Goal: Task Accomplishment & Management: Use online tool/utility

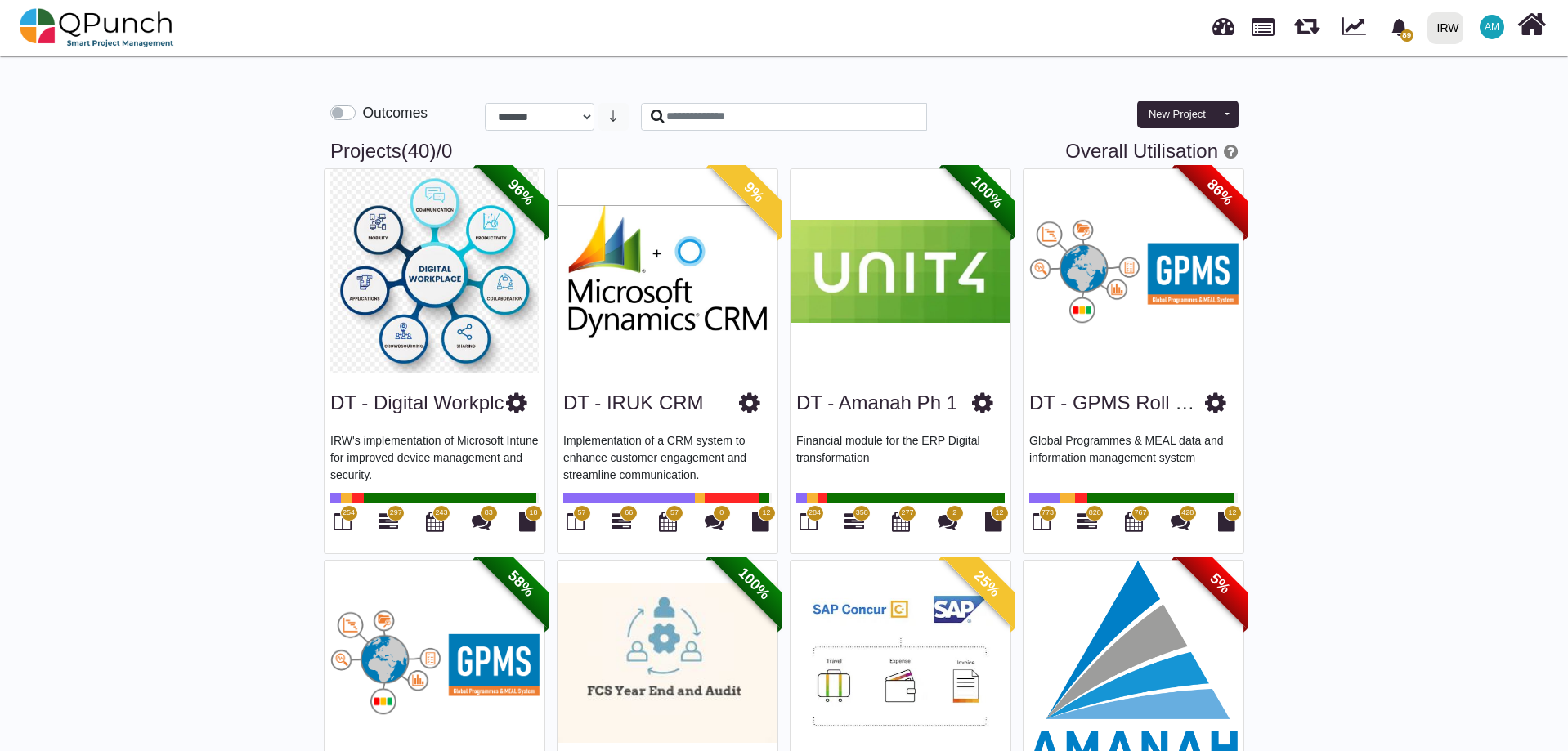
select select "**********"
click at [1172, 115] on button "New Project" at bounding box center [1176, 115] width 80 height 28
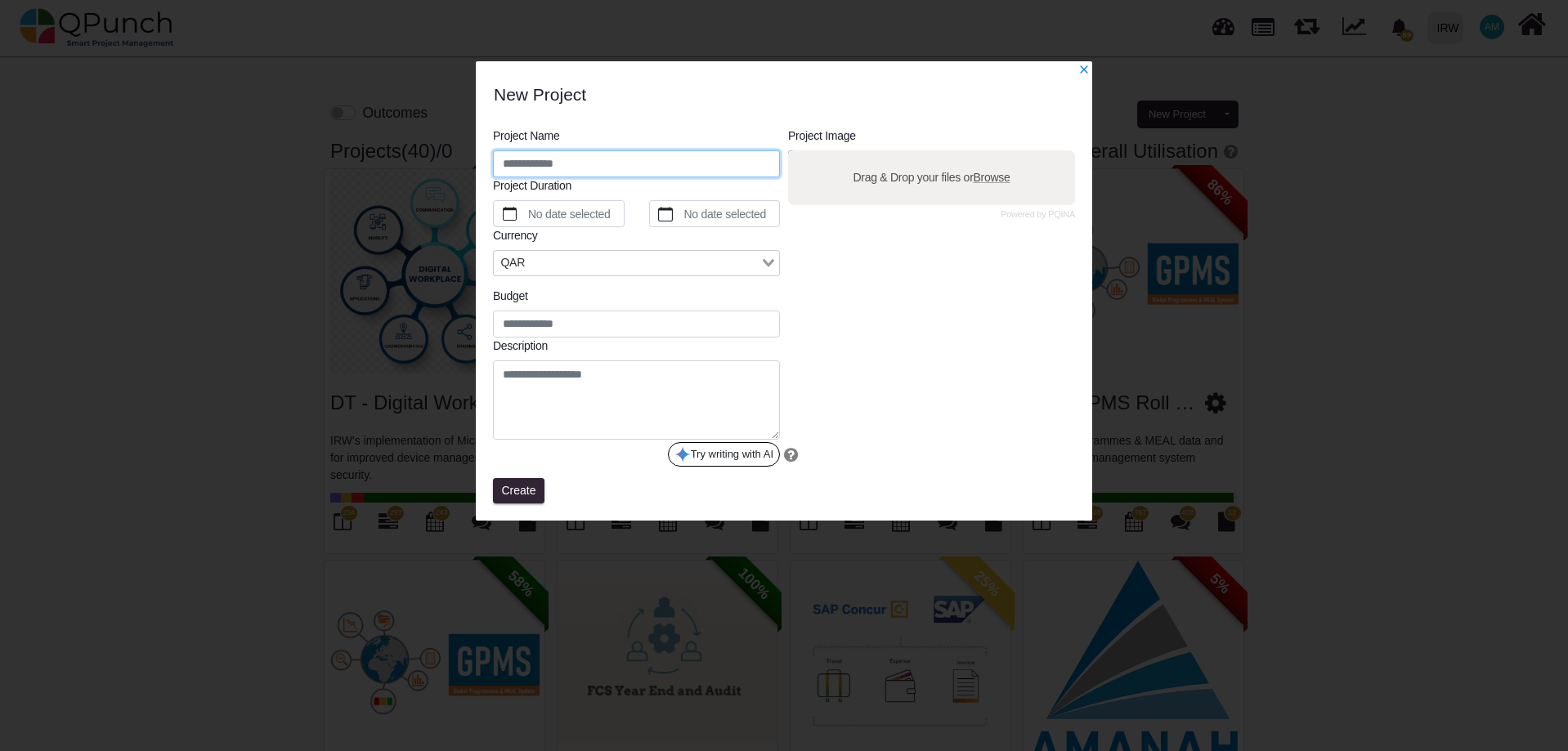
click at [574, 169] on input "text" at bounding box center [637, 164] width 287 height 28
click at [583, 385] on textarea at bounding box center [637, 400] width 287 height 79
click at [1084, 68] on icon "x" at bounding box center [1085, 70] width 12 height 12
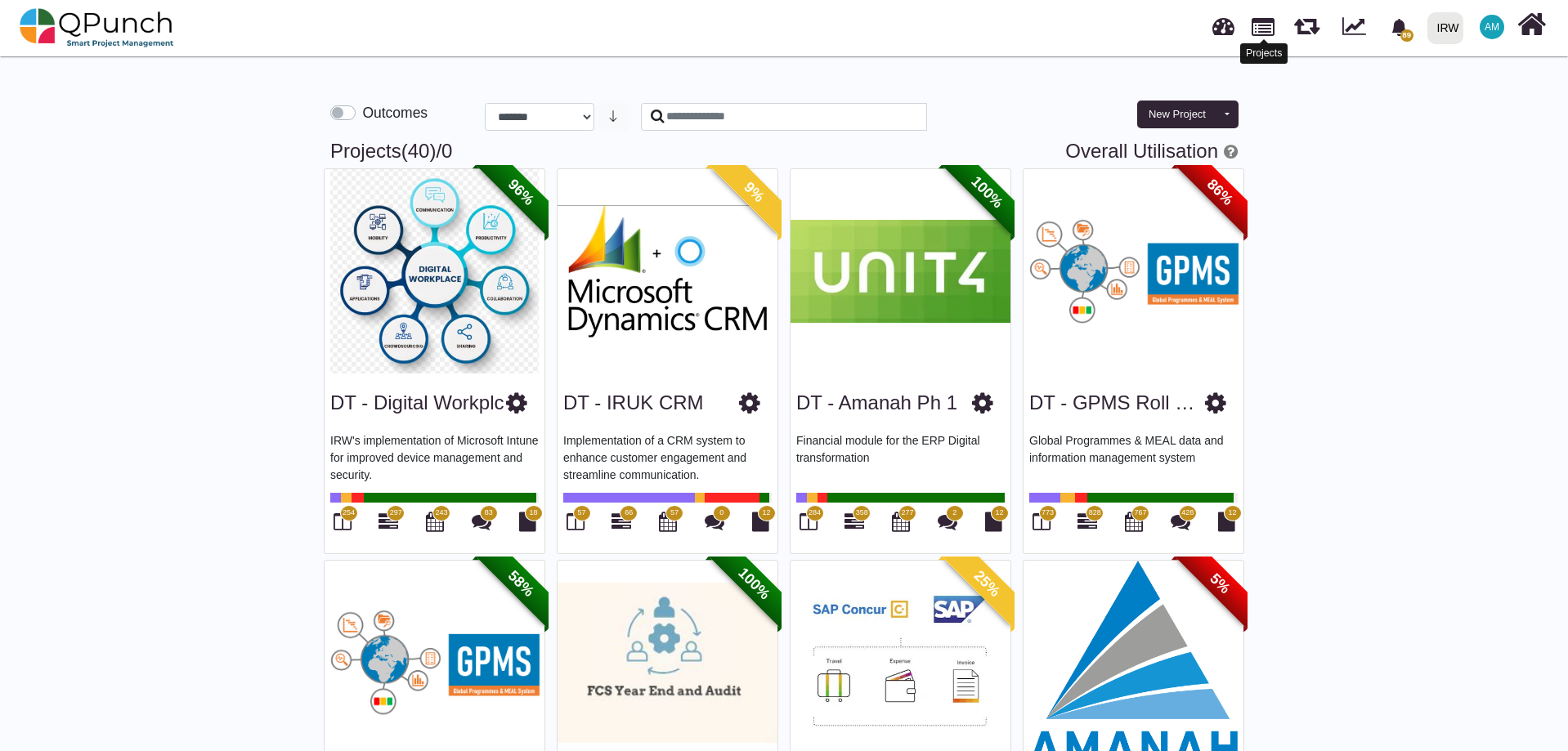
click at [1264, 16] on link at bounding box center [1263, 26] width 23 height 28
click at [1271, 26] on link at bounding box center [1263, 26] width 23 height 28
click at [1260, 14] on link at bounding box center [1263, 26] width 23 height 28
click at [1261, 36] on link at bounding box center [1263, 26] width 23 height 28
click at [1310, 22] on link at bounding box center [1307, 23] width 26 height 29
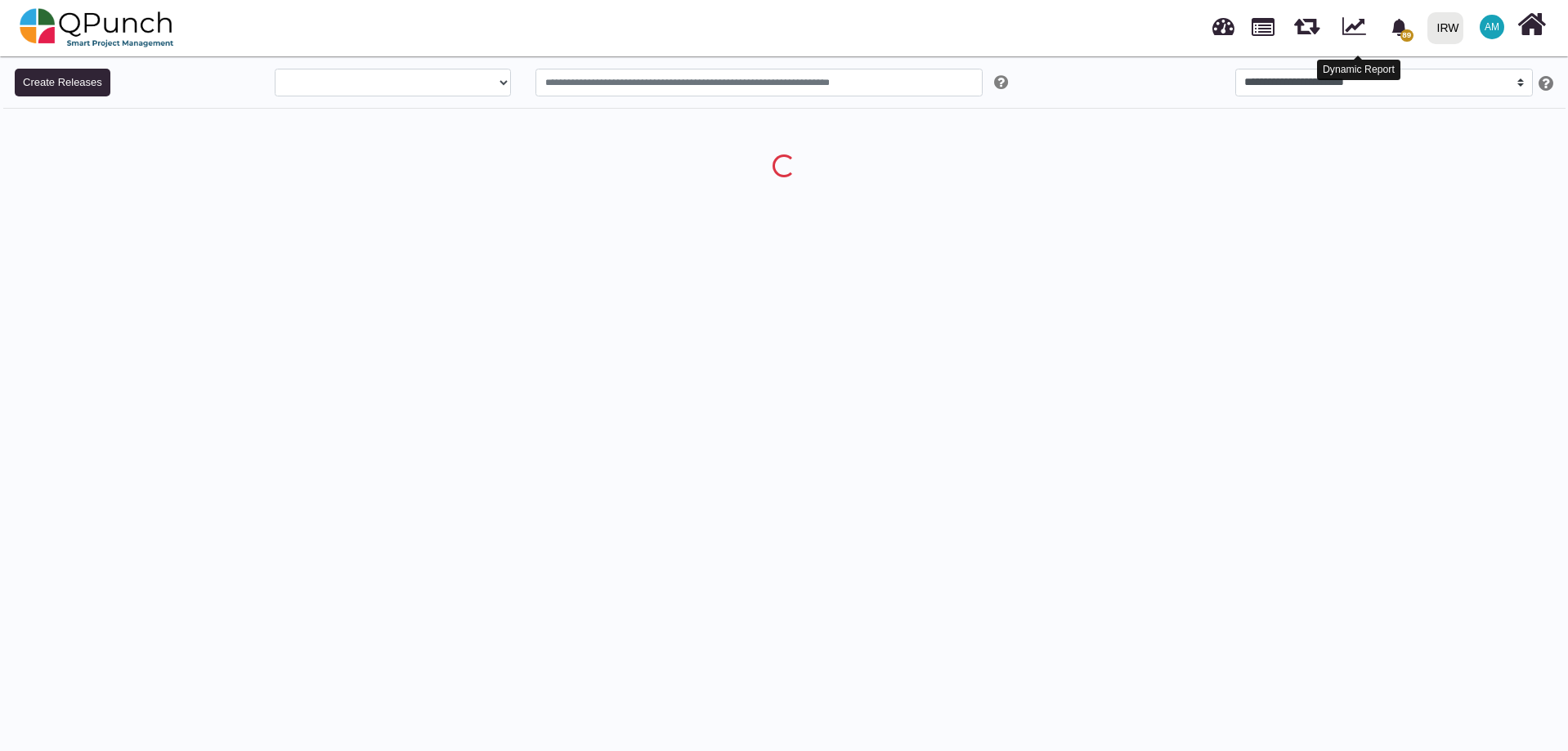
click at [1363, 33] on link at bounding box center [1354, 25] width 24 height 26
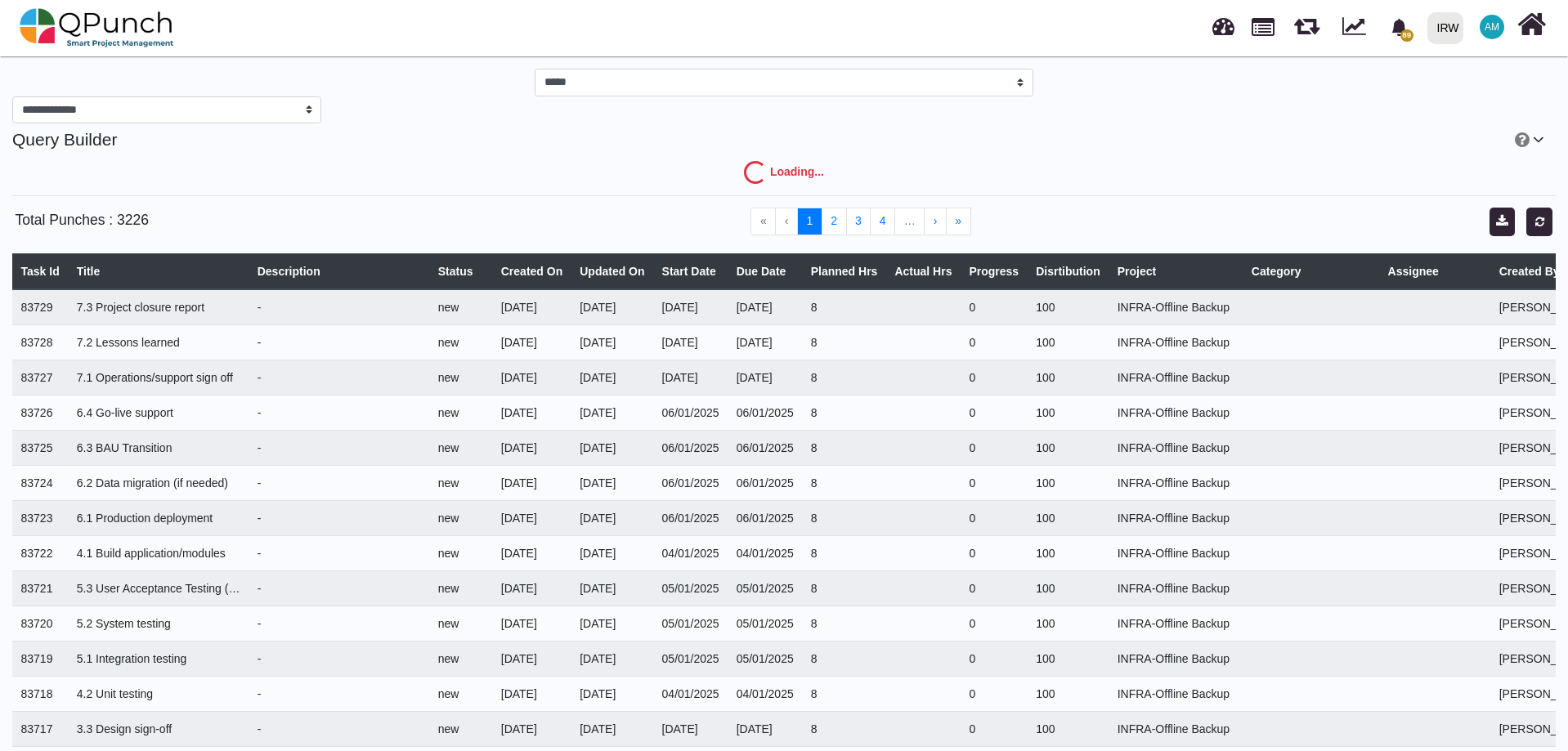
select select "***"
select select "****"
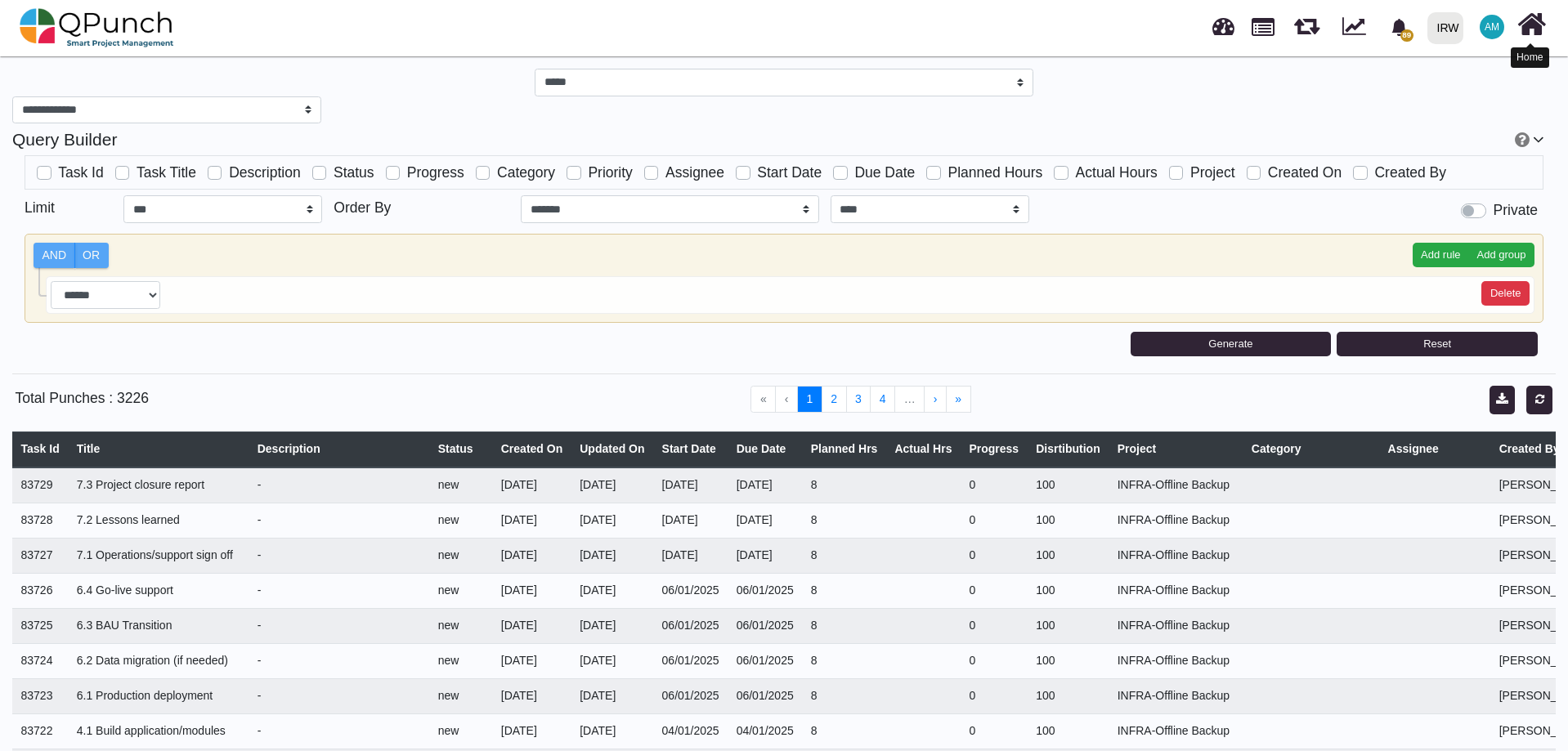
click at [1542, 25] on icon at bounding box center [1531, 24] width 29 height 31
select select "**********"
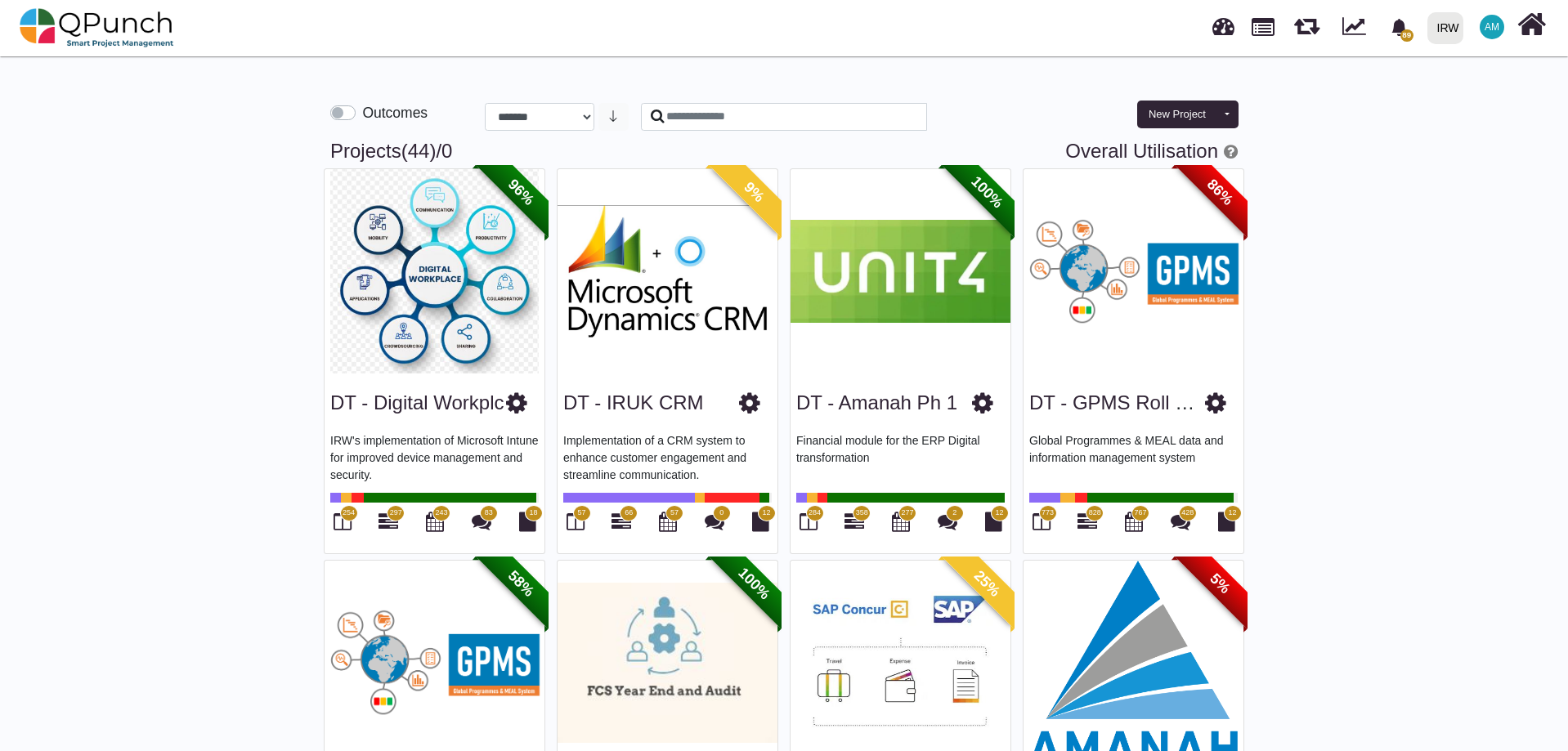
click at [635, 287] on img at bounding box center [667, 271] width 219 height 205
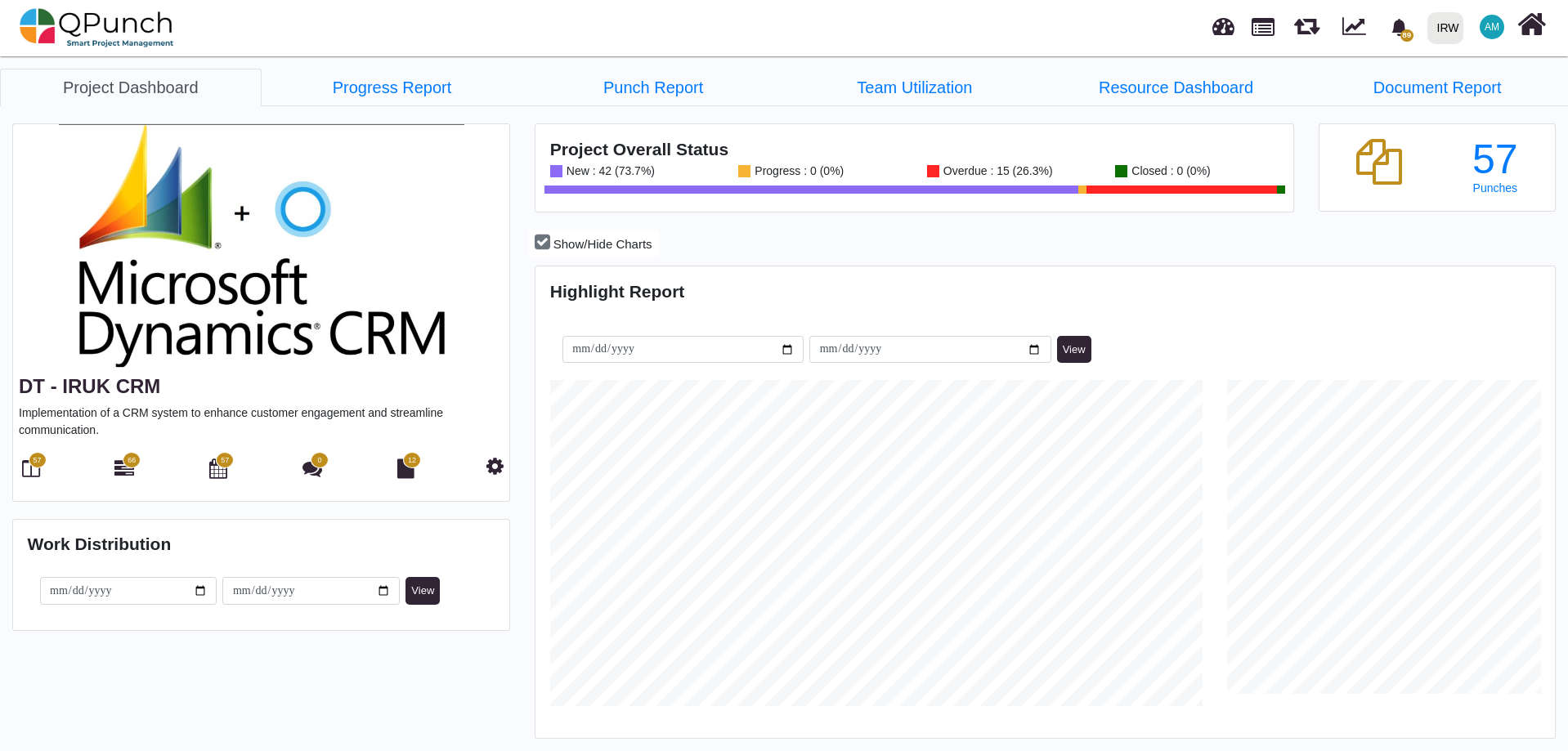
scroll to position [451, 1014]
click at [492, 471] on icon at bounding box center [494, 465] width 17 height 20
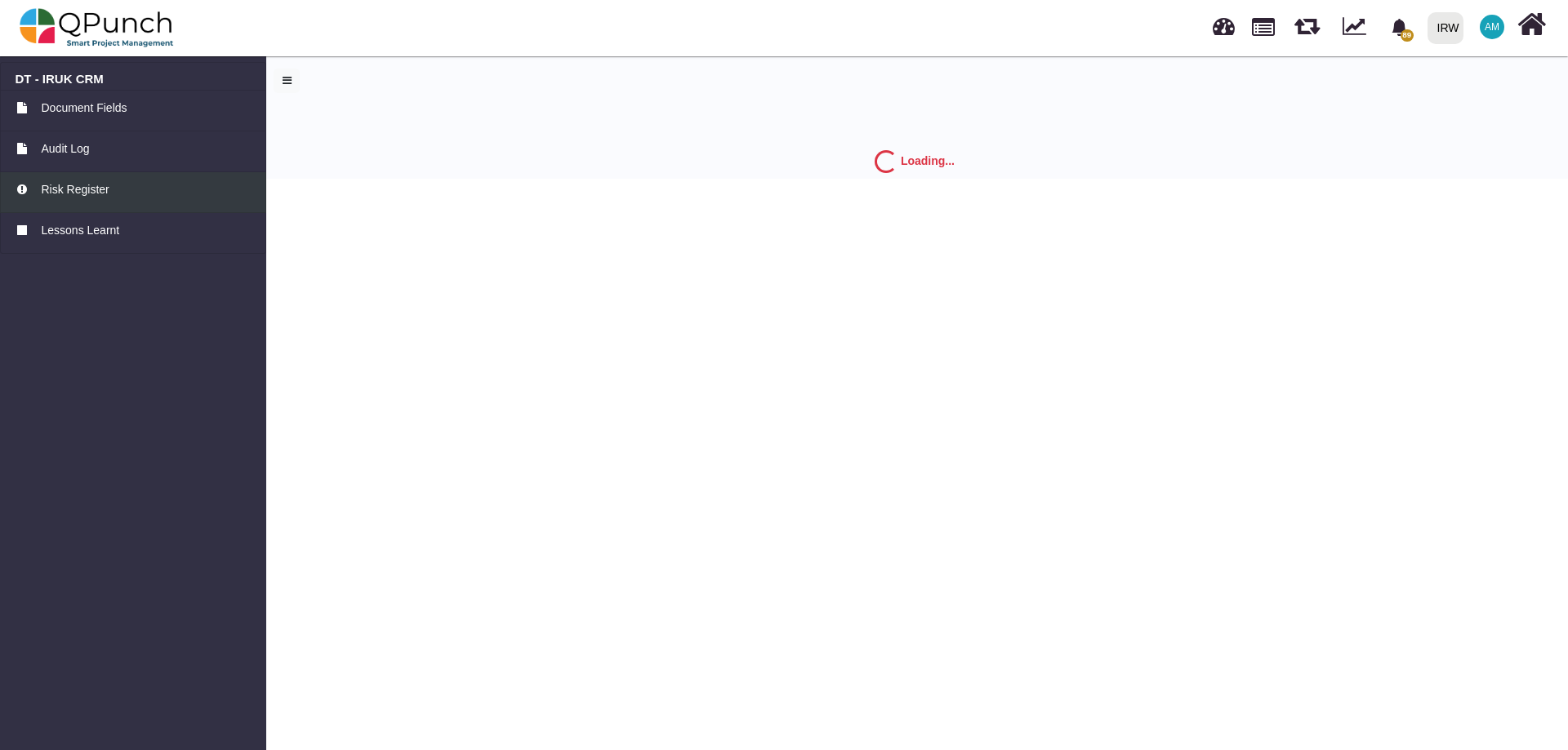
select select "*"
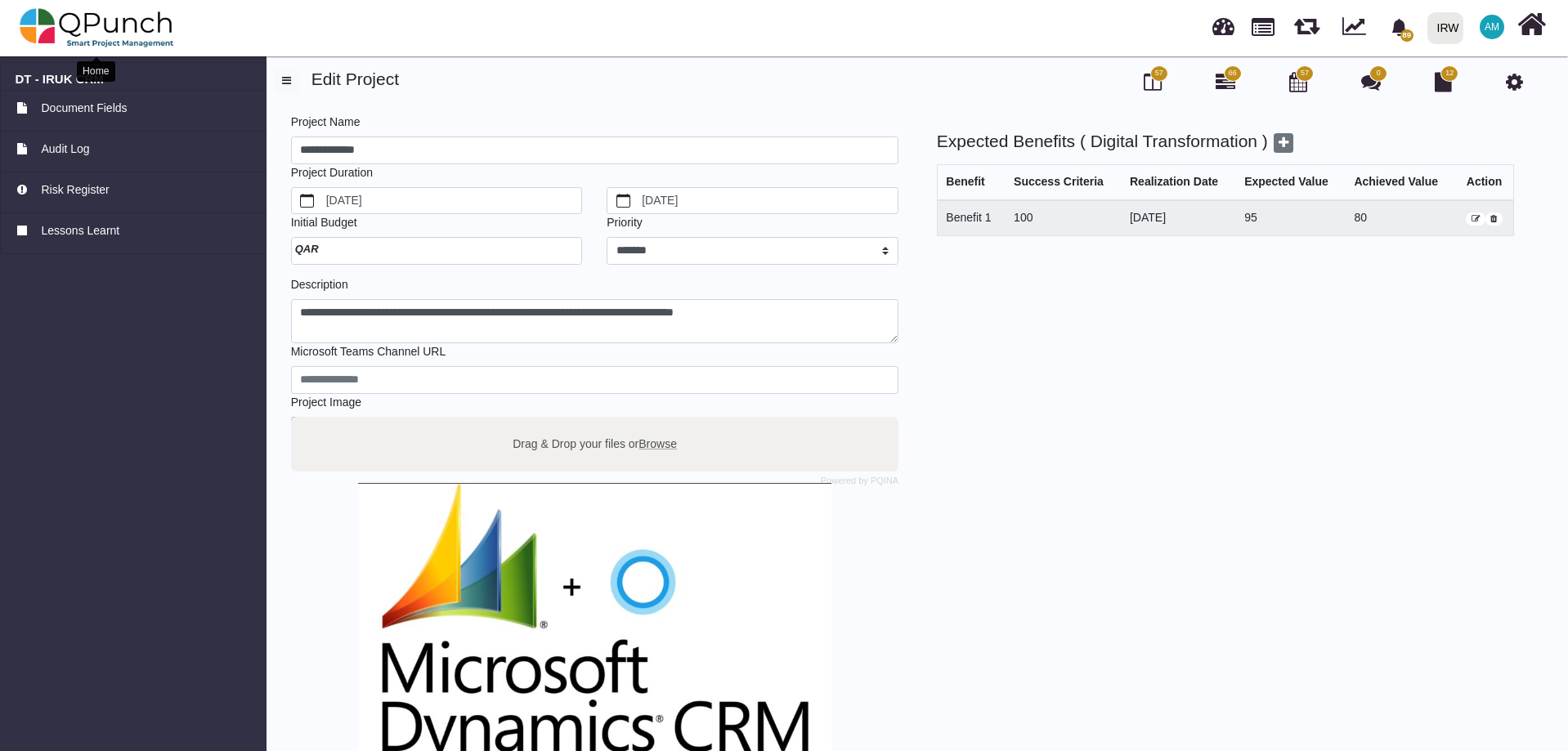
click at [111, 29] on img at bounding box center [97, 28] width 154 height 49
select select "**********"
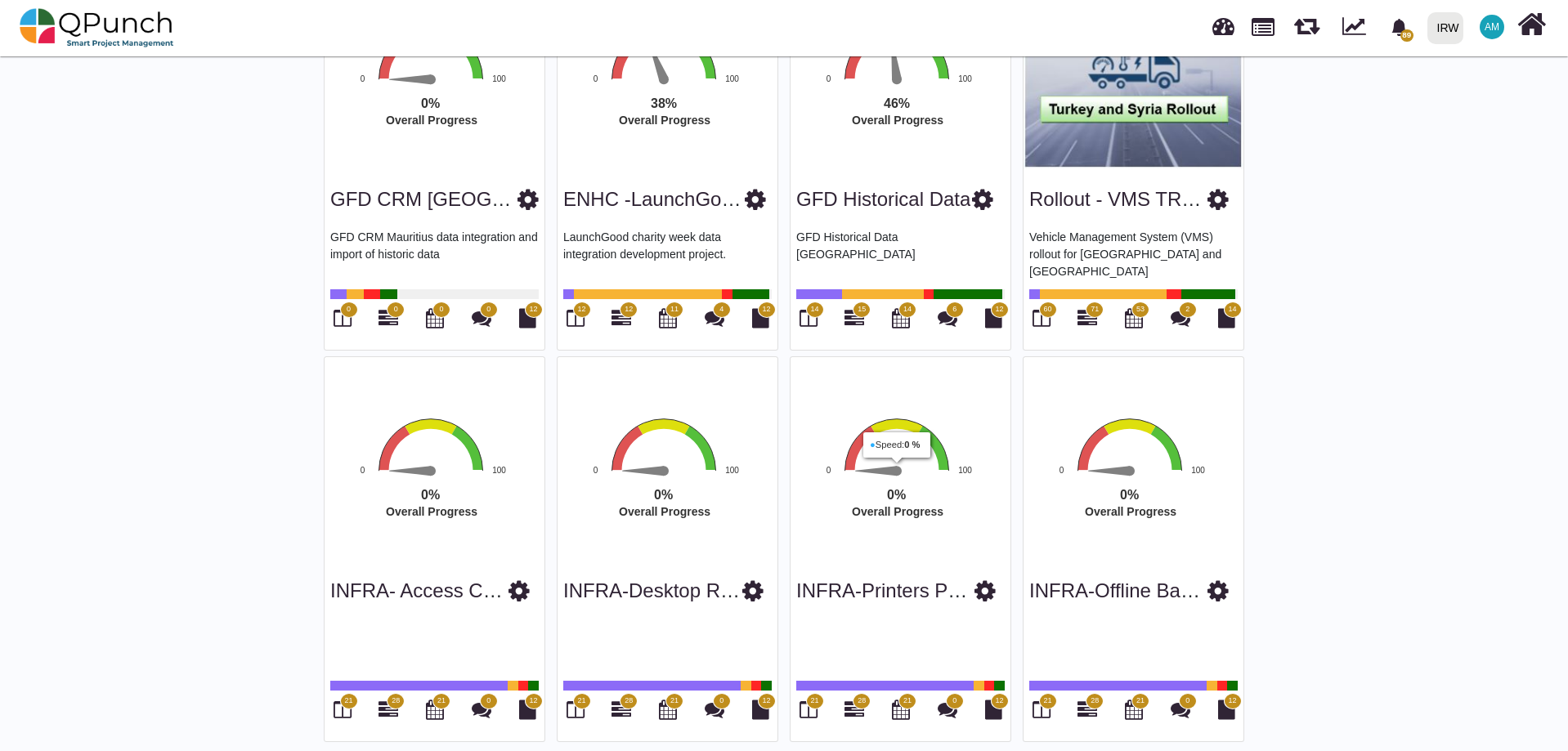
scroll to position [3561, 0]
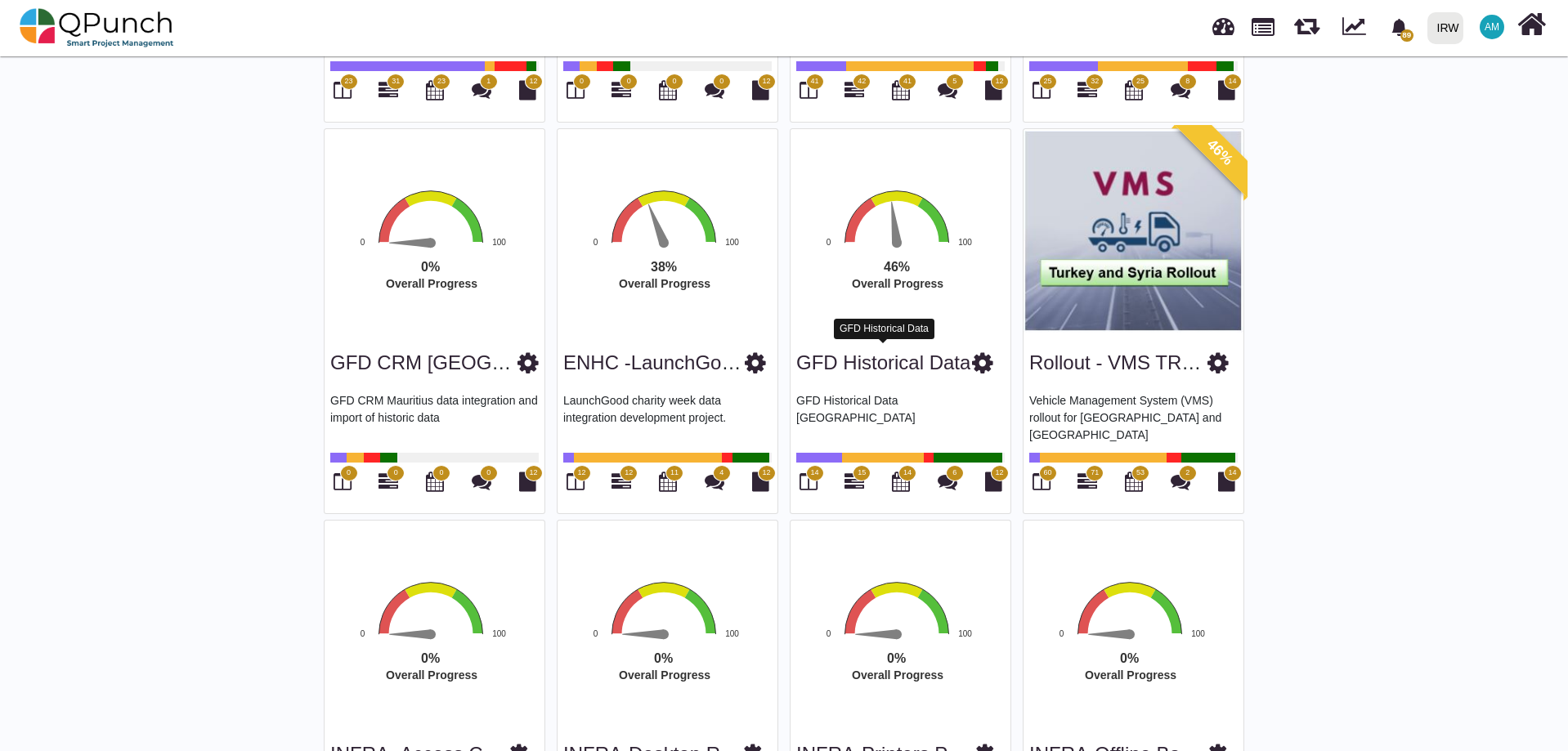
click at [902, 355] on link "GFD Historical Data" at bounding box center [884, 363] width 174 height 22
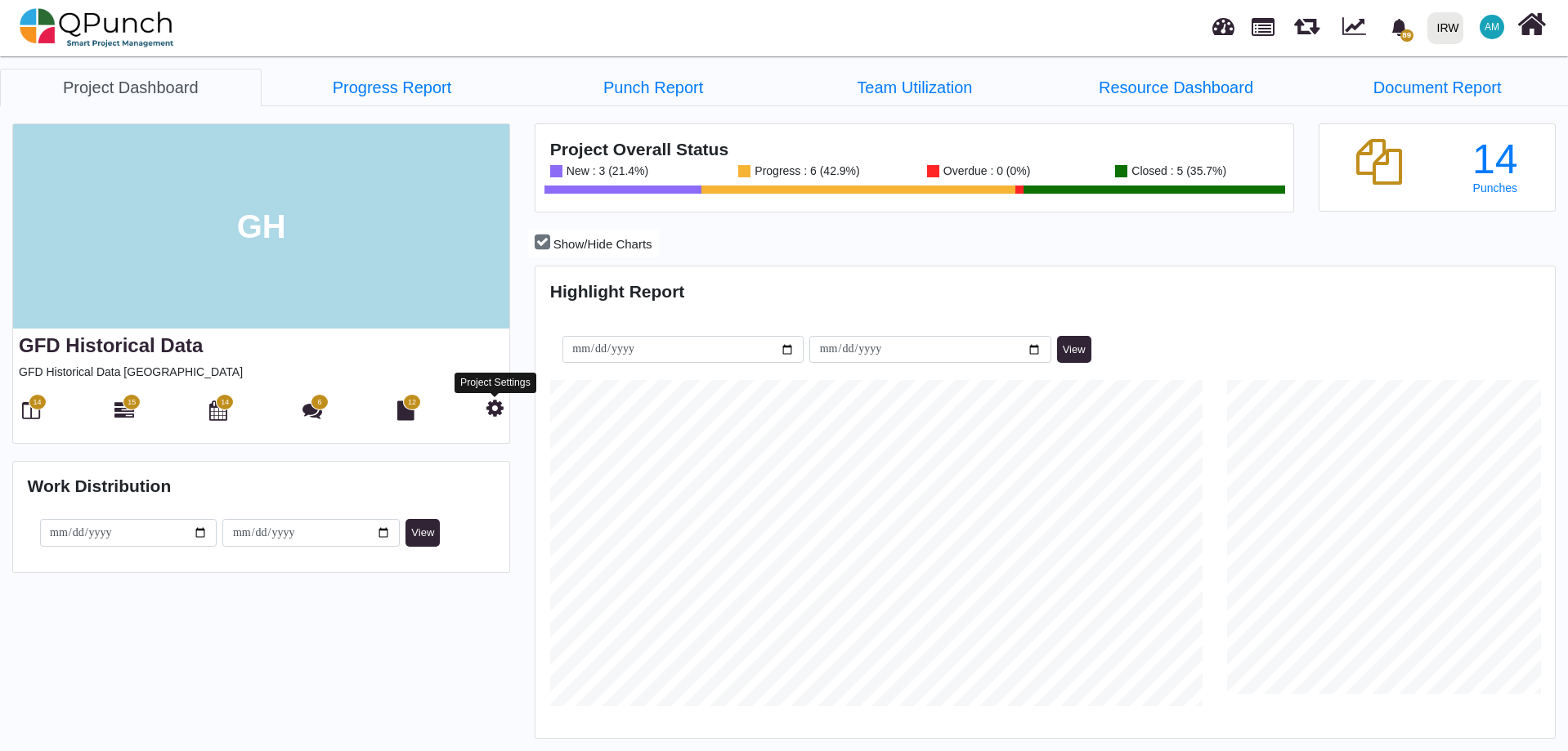
click at [494, 404] on icon at bounding box center [494, 408] width 17 height 20
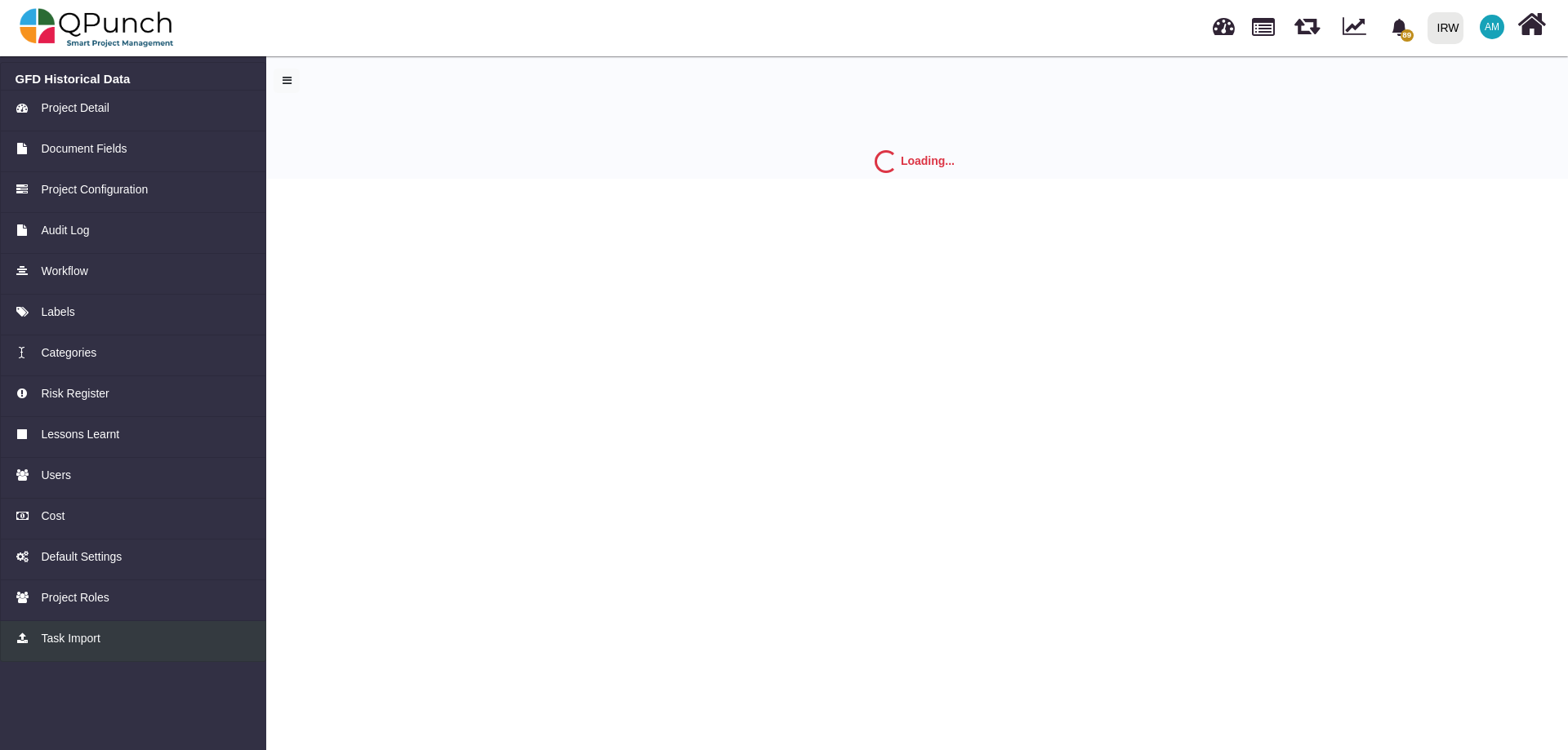
click at [53, 639] on span "Task Import" at bounding box center [70, 638] width 59 height 17
select select "*"
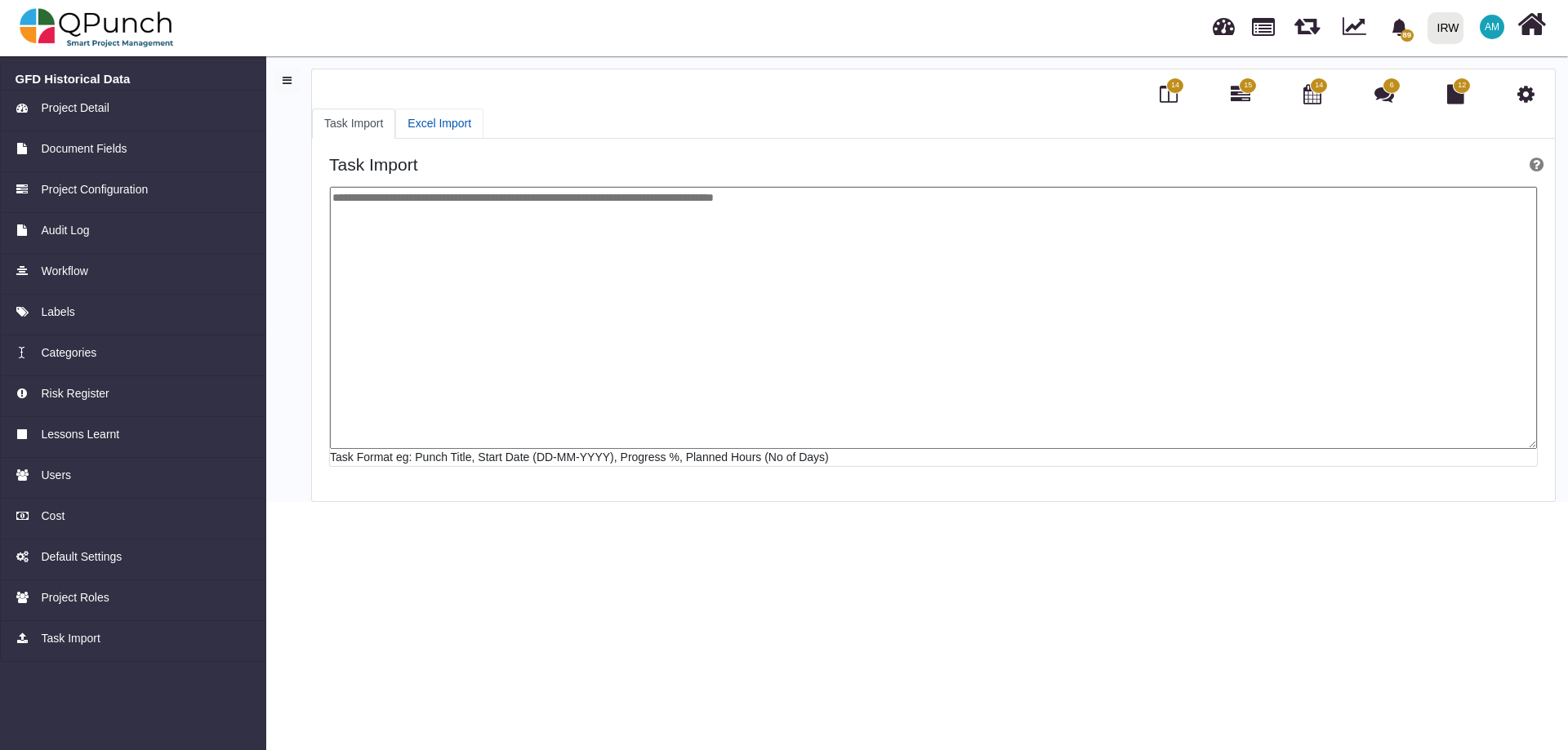
click at [443, 121] on link "Excel Import" at bounding box center [438, 123] width 88 height 31
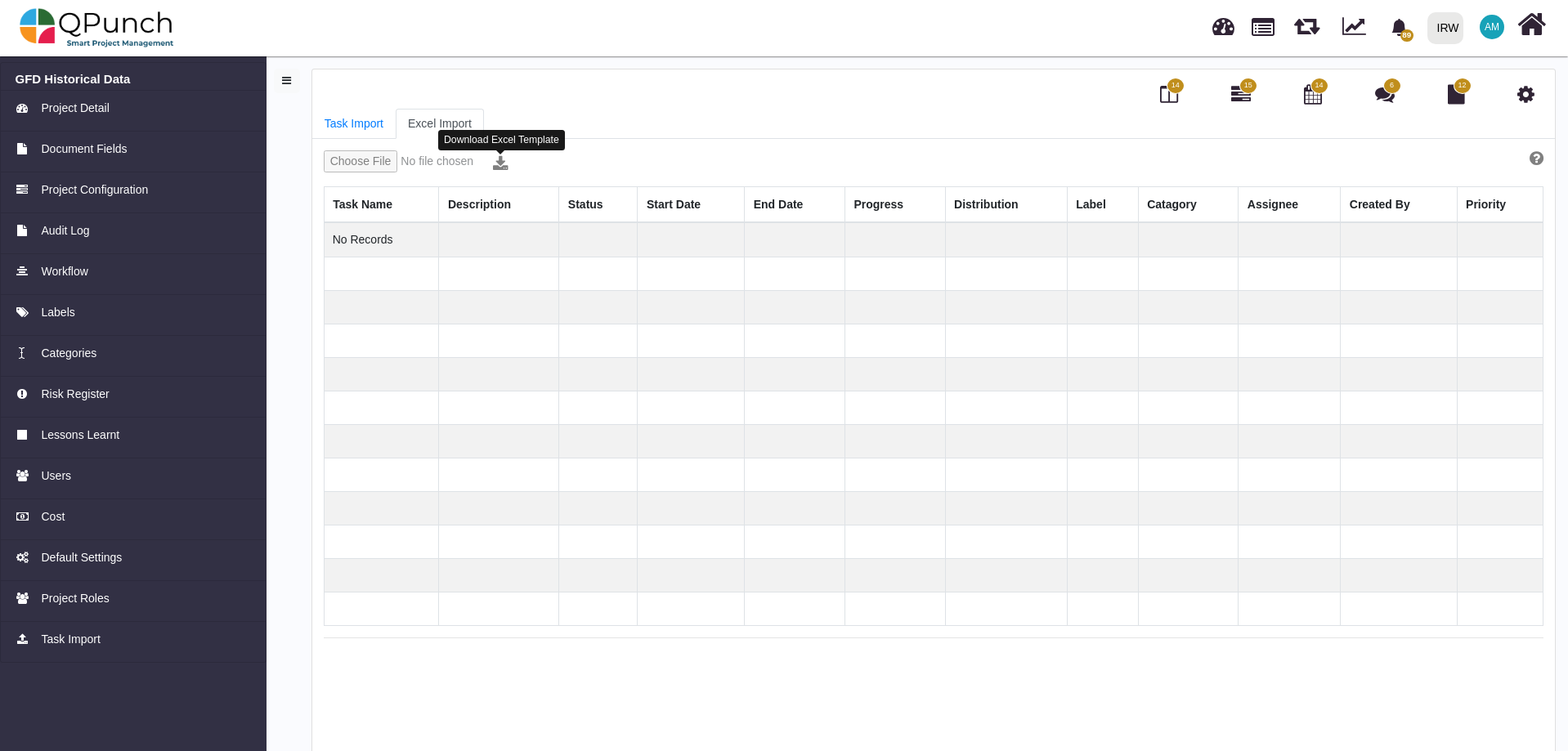
click at [504, 169] on icon at bounding box center [501, 164] width 16 height 17
click at [358, 121] on link "Task Import" at bounding box center [354, 124] width 83 height 31
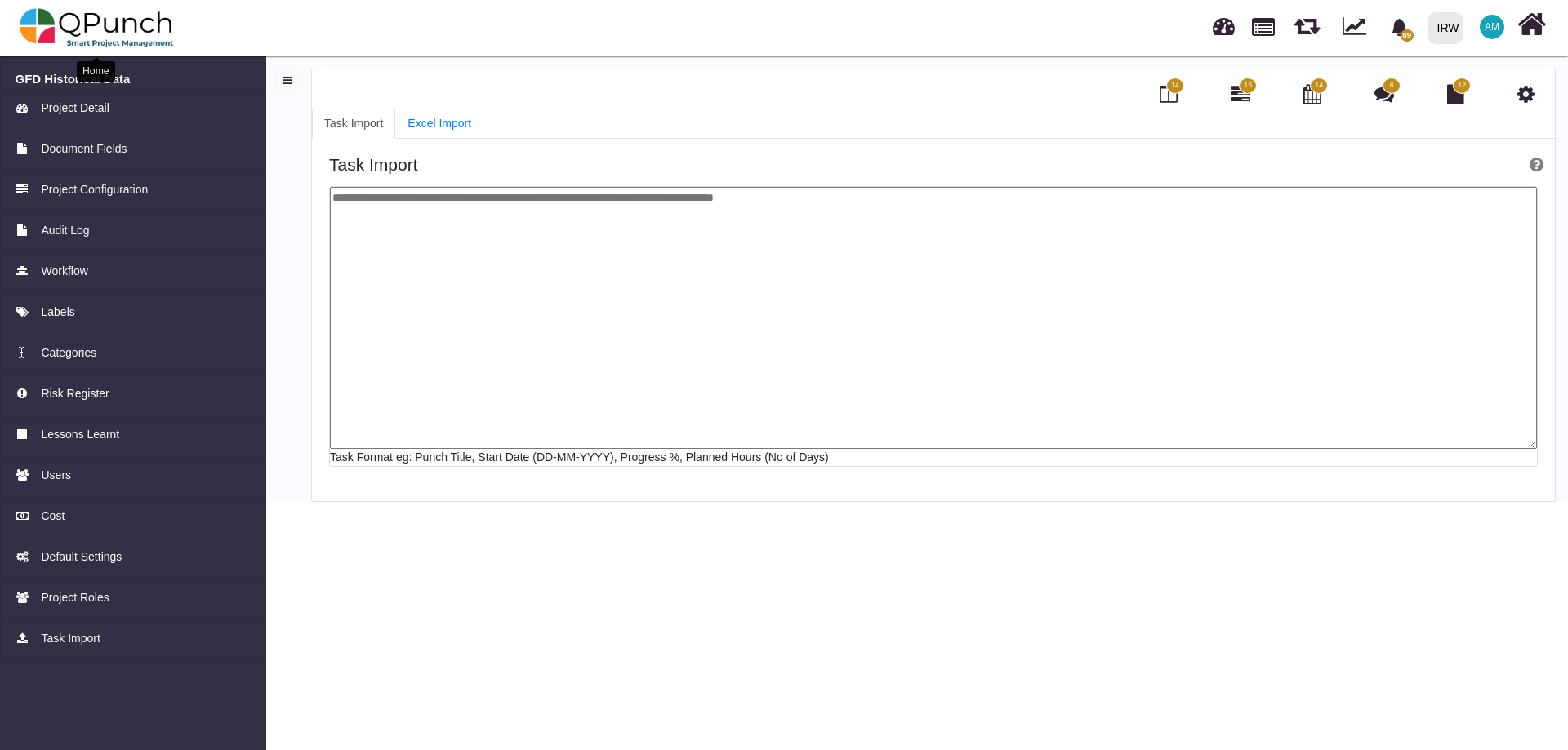
click at [83, 34] on img at bounding box center [97, 28] width 154 height 49
select select "**********"
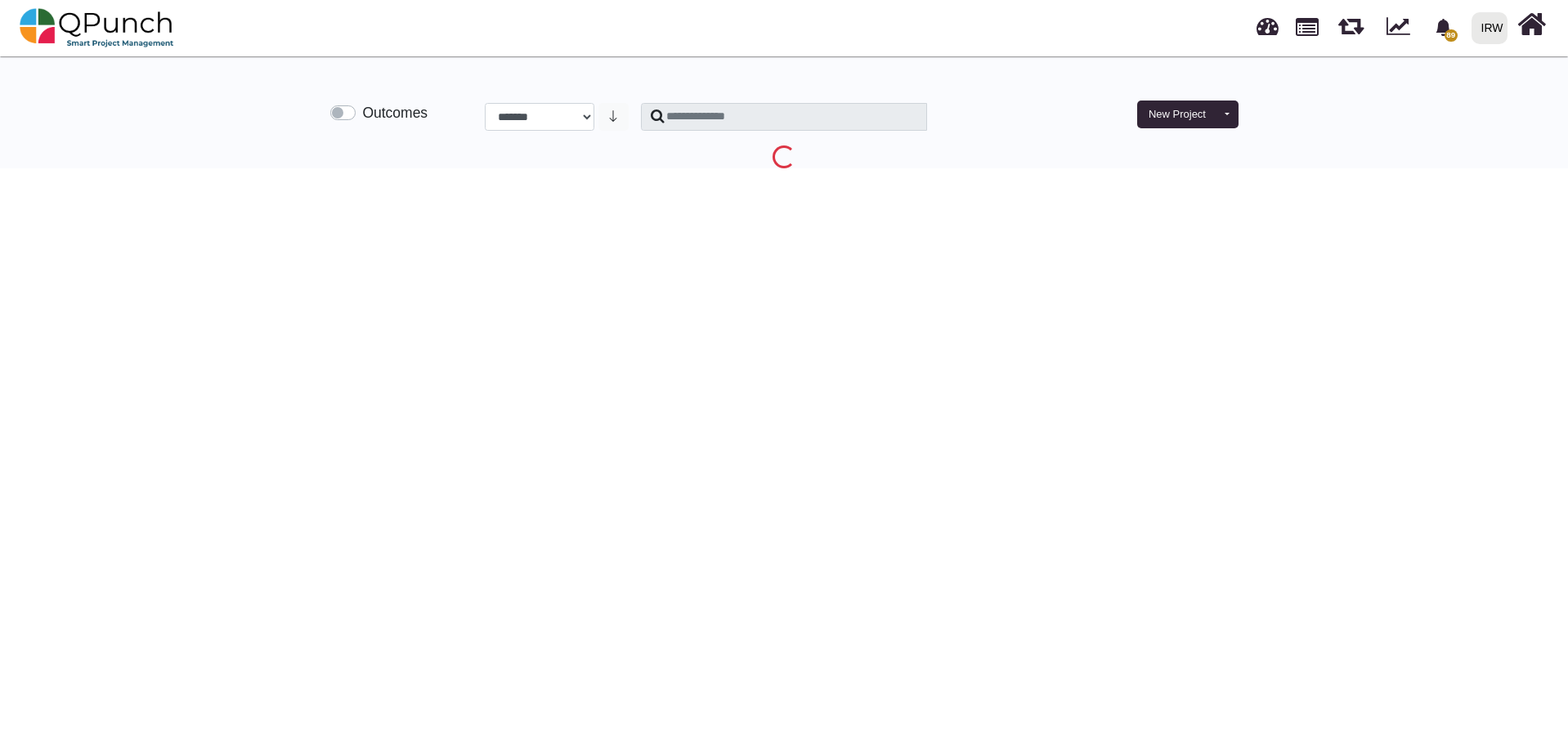
click at [130, 26] on img at bounding box center [97, 28] width 154 height 49
